Goal: Use online tool/utility: Utilize a website feature to perform a specific function

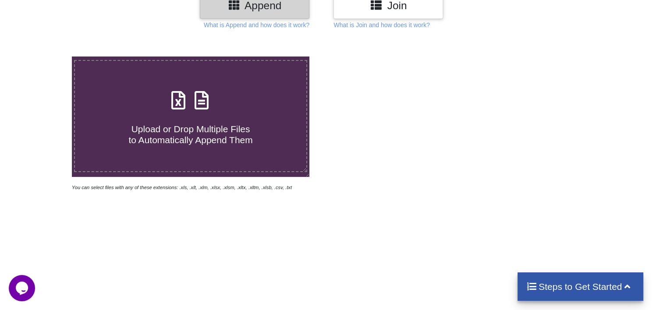
scroll to position [131, 0]
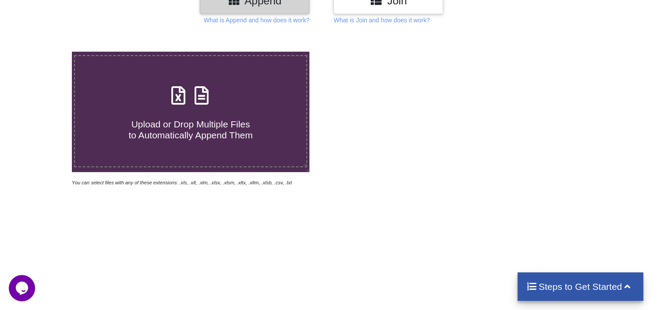
click at [188, 123] on span "Upload or Drop Multiple Files to Automatically Append Them" at bounding box center [190, 129] width 124 height 21
click at [46, 52] on input "Upload or Drop Multiple Files to Automatically Append Them" at bounding box center [46, 52] width 0 height 0
type input "C:\fakepath\MPESA_Statement_from_1st_January_2021_to_5th_October_2025_072777756…"
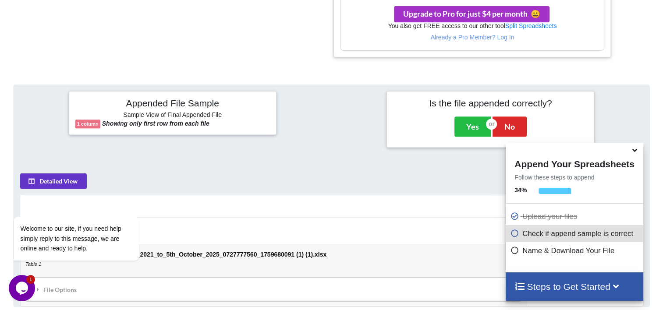
scroll to position [315, 0]
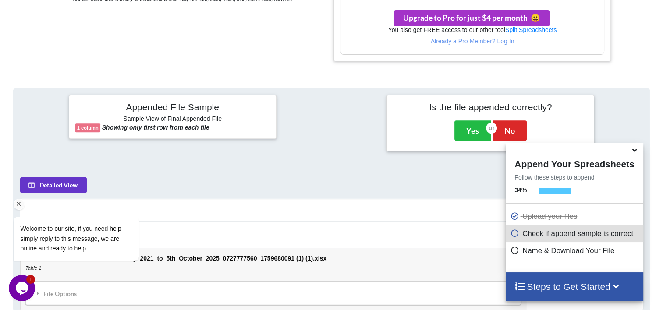
click at [74, 182] on div "Welcome to our site, if you need help simply reply to this message, we are onli…" at bounding box center [88, 217] width 158 height 103
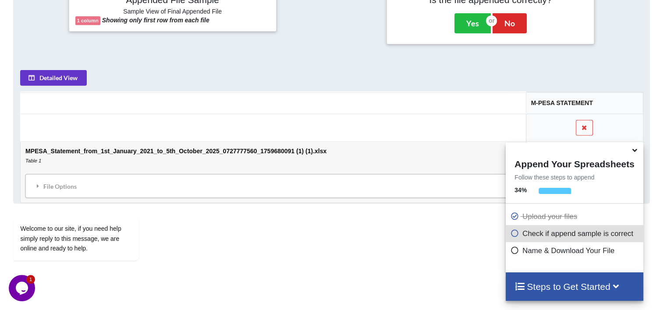
scroll to position [447, 0]
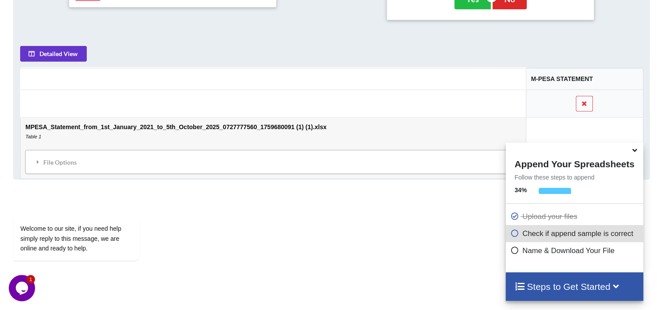
click at [567, 286] on h4 "Steps to Get Started" at bounding box center [574, 286] width 120 height 11
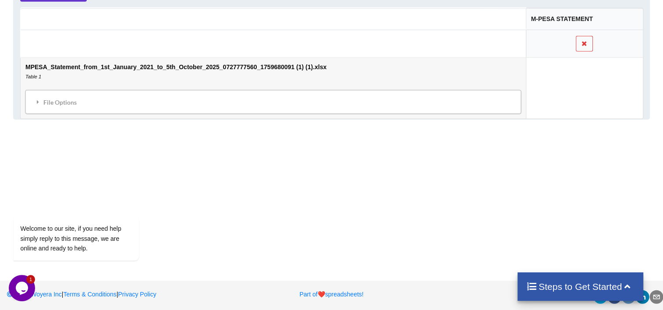
scroll to position [507, 0]
click at [592, 286] on h4 "Steps to Get Started" at bounding box center [580, 286] width 108 height 11
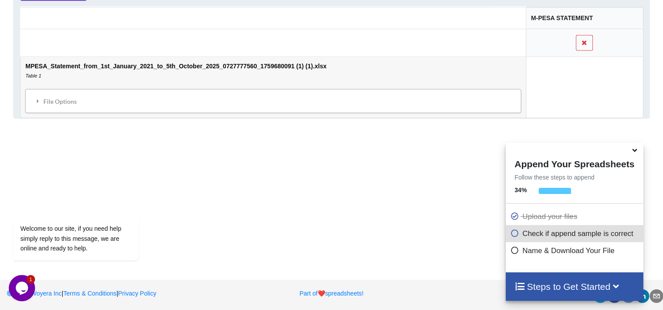
click at [513, 233] on icon at bounding box center [514, 231] width 9 height 7
click at [598, 283] on h4 "Steps to Get Started" at bounding box center [574, 286] width 120 height 11
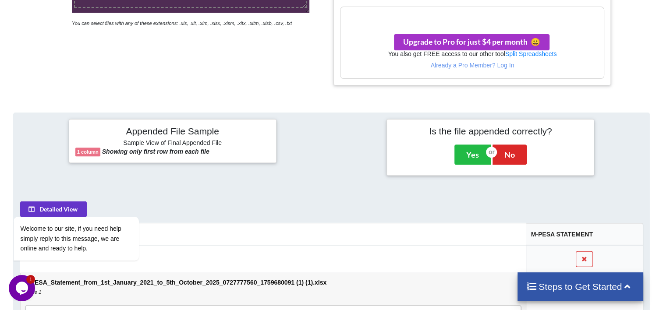
scroll to position [288, 0]
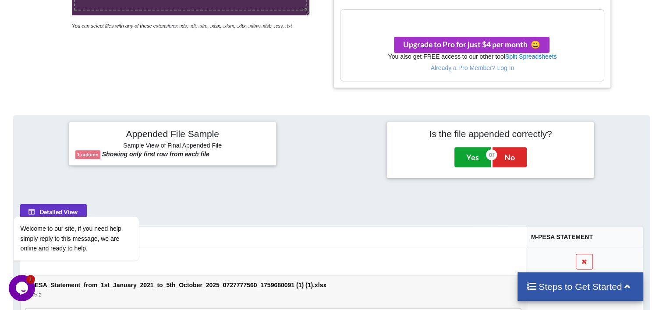
click at [473, 153] on button "Yes" at bounding box center [472, 157] width 36 height 20
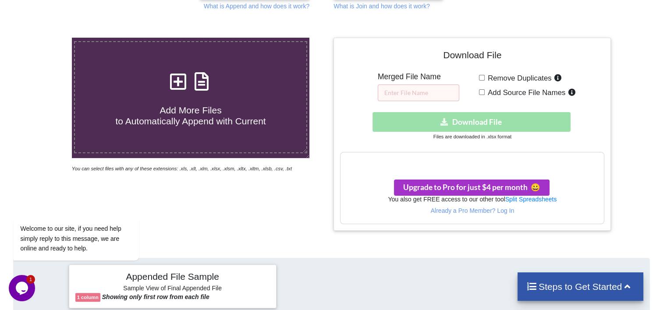
scroll to position [95, 0]
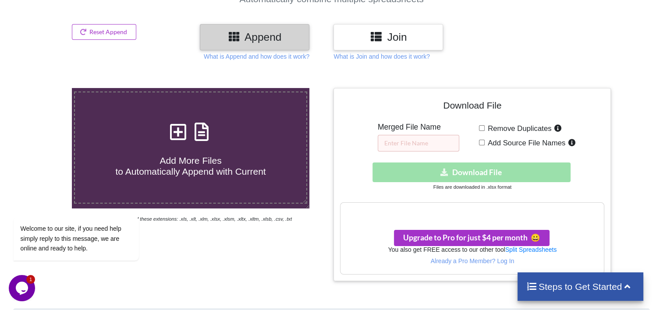
click at [518, 172] on div "Download hidden Download File" at bounding box center [472, 173] width 264 height 20
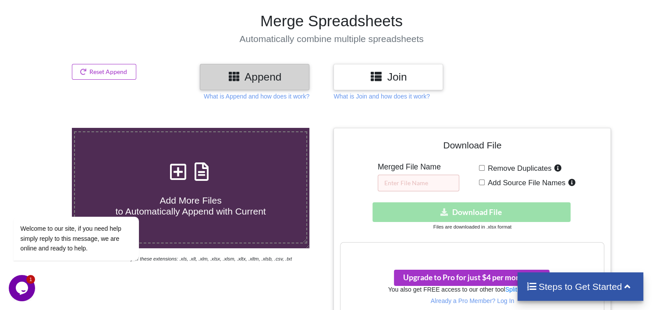
scroll to position [0, 0]
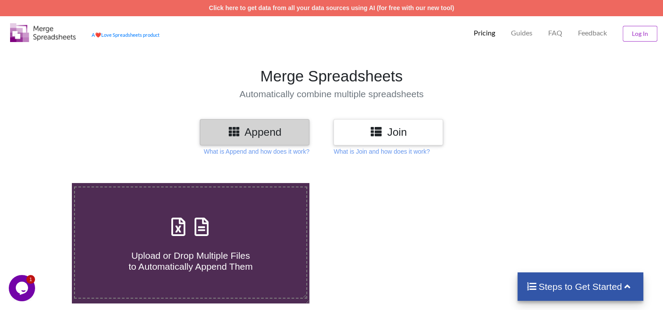
click at [198, 227] on icon at bounding box center [202, 222] width 22 height 18
click at [46, 183] on input "Upload or Drop Multiple Files to Automatically Append Them" at bounding box center [46, 183] width 0 height 0
